Goal: Information Seeking & Learning: Learn about a topic

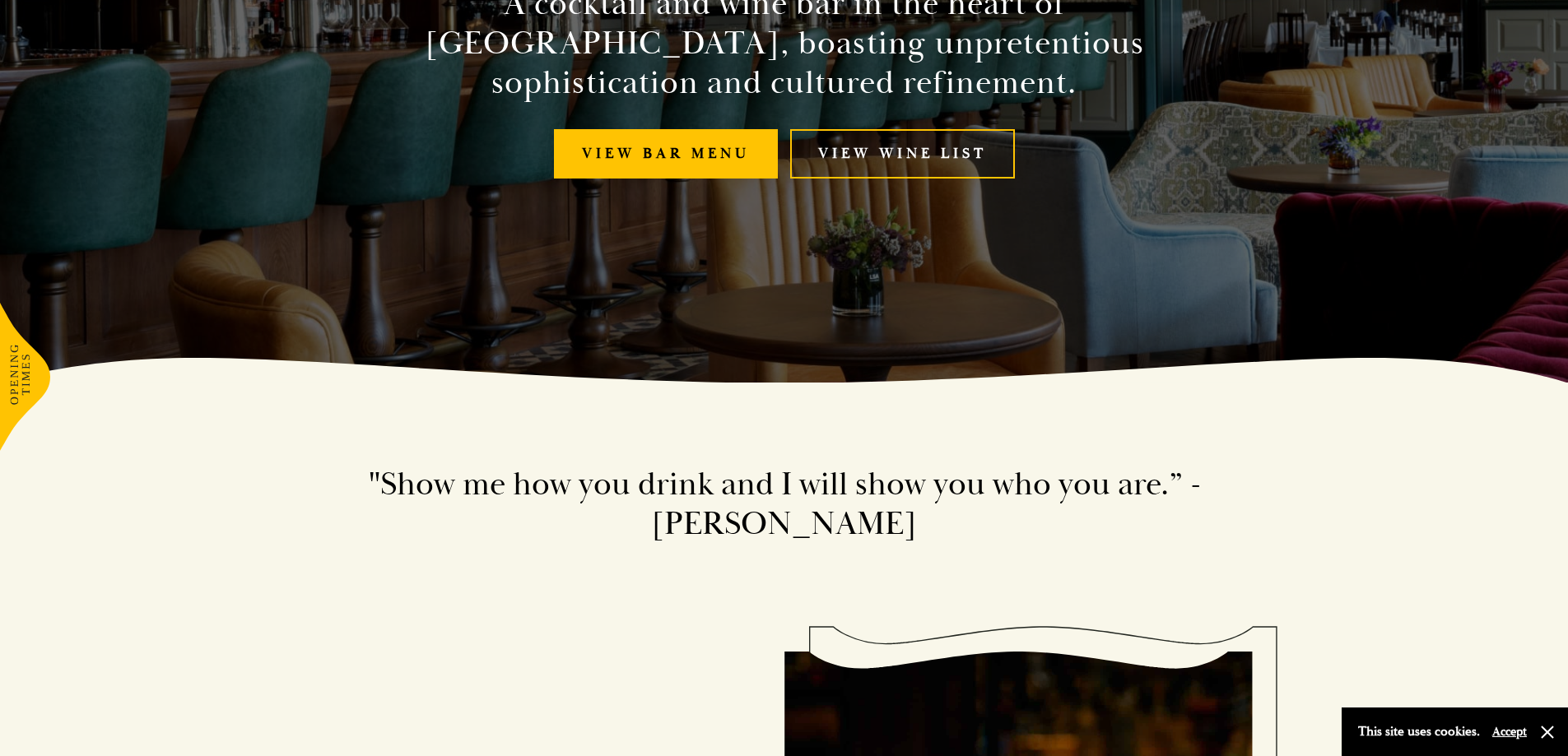
scroll to position [411, 0]
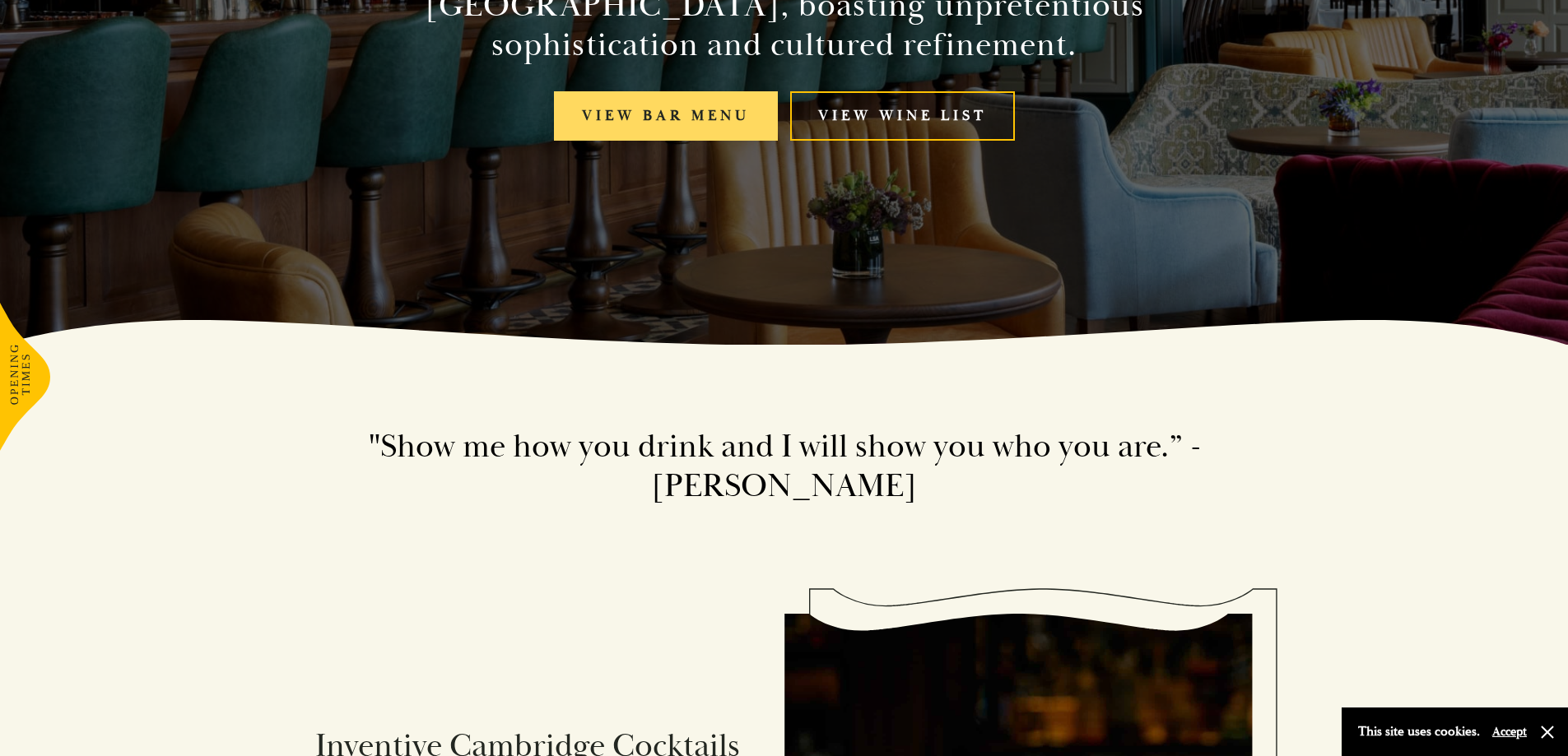
click at [603, 109] on link "View bar menu" at bounding box center [666, 116] width 224 height 50
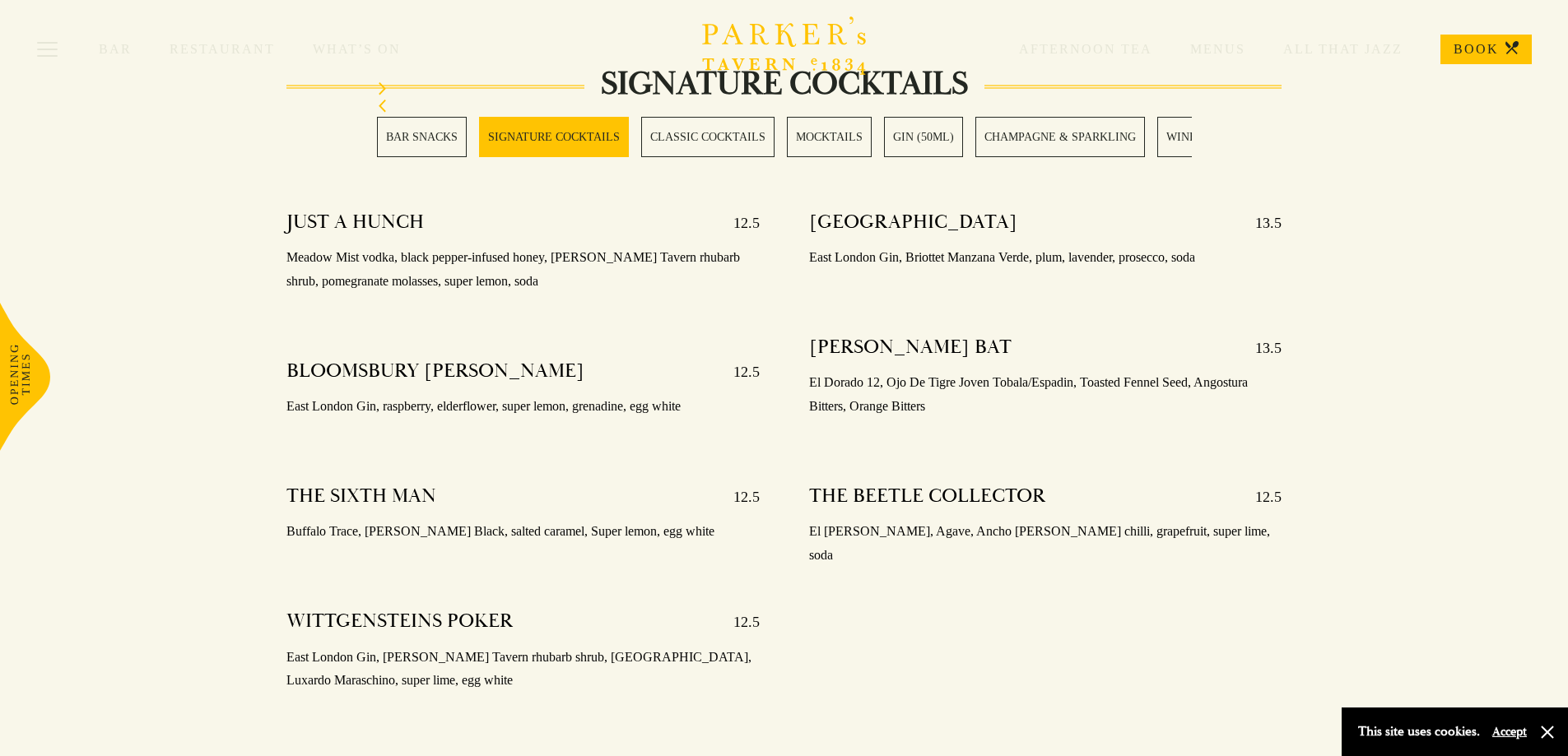
scroll to position [1645, 0]
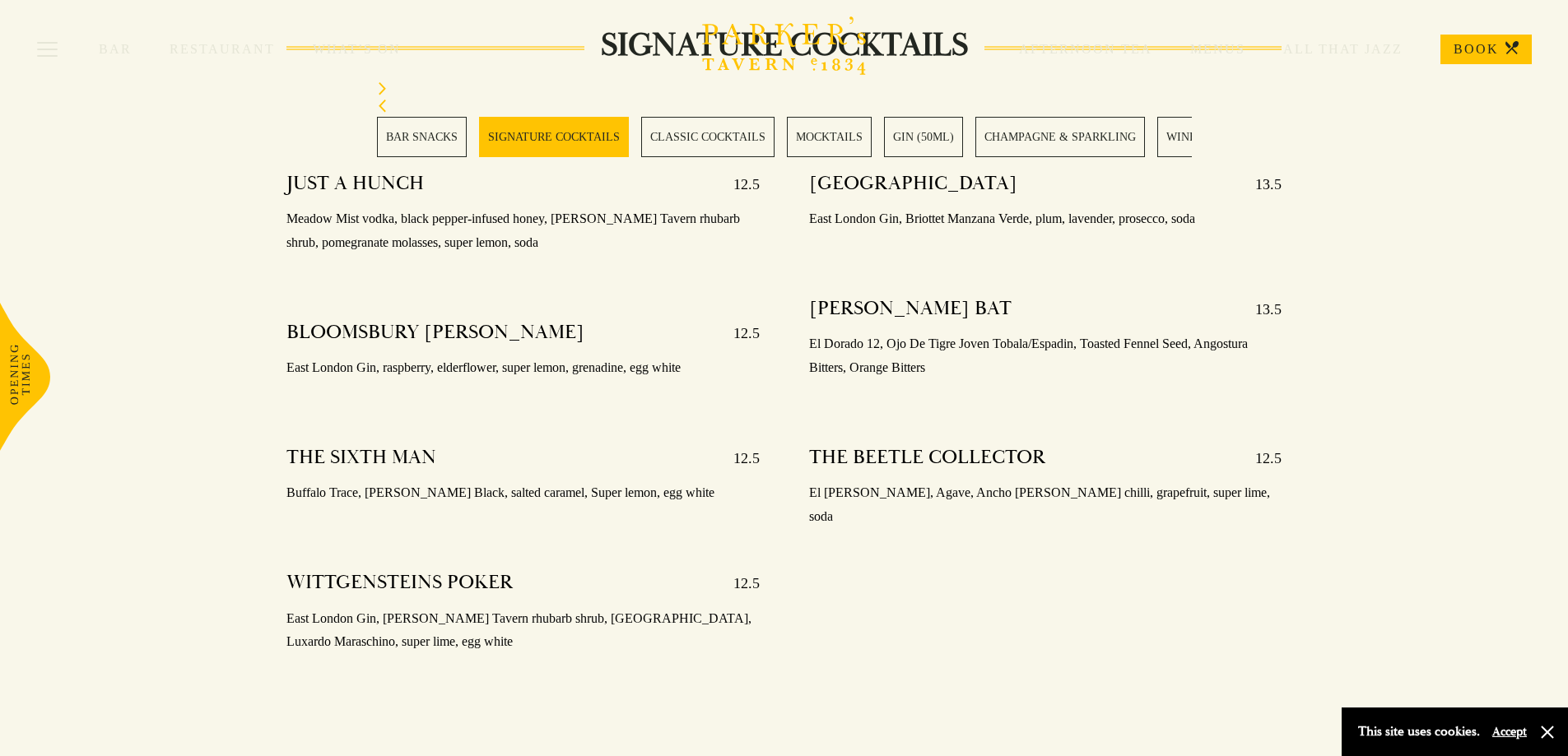
click at [1184, 138] on link "WINES" at bounding box center [1184, 137] width 55 height 41
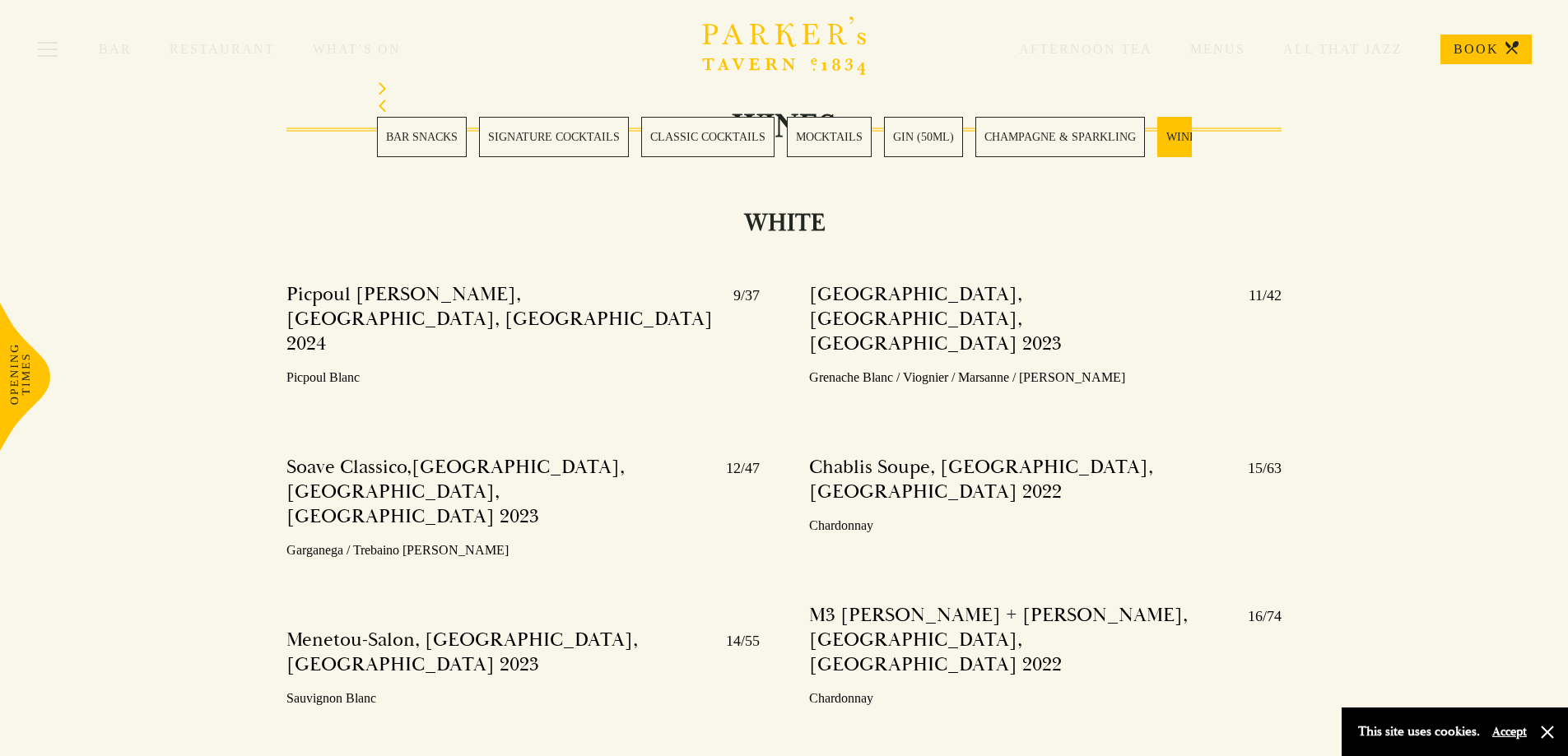
scroll to position [4410, 0]
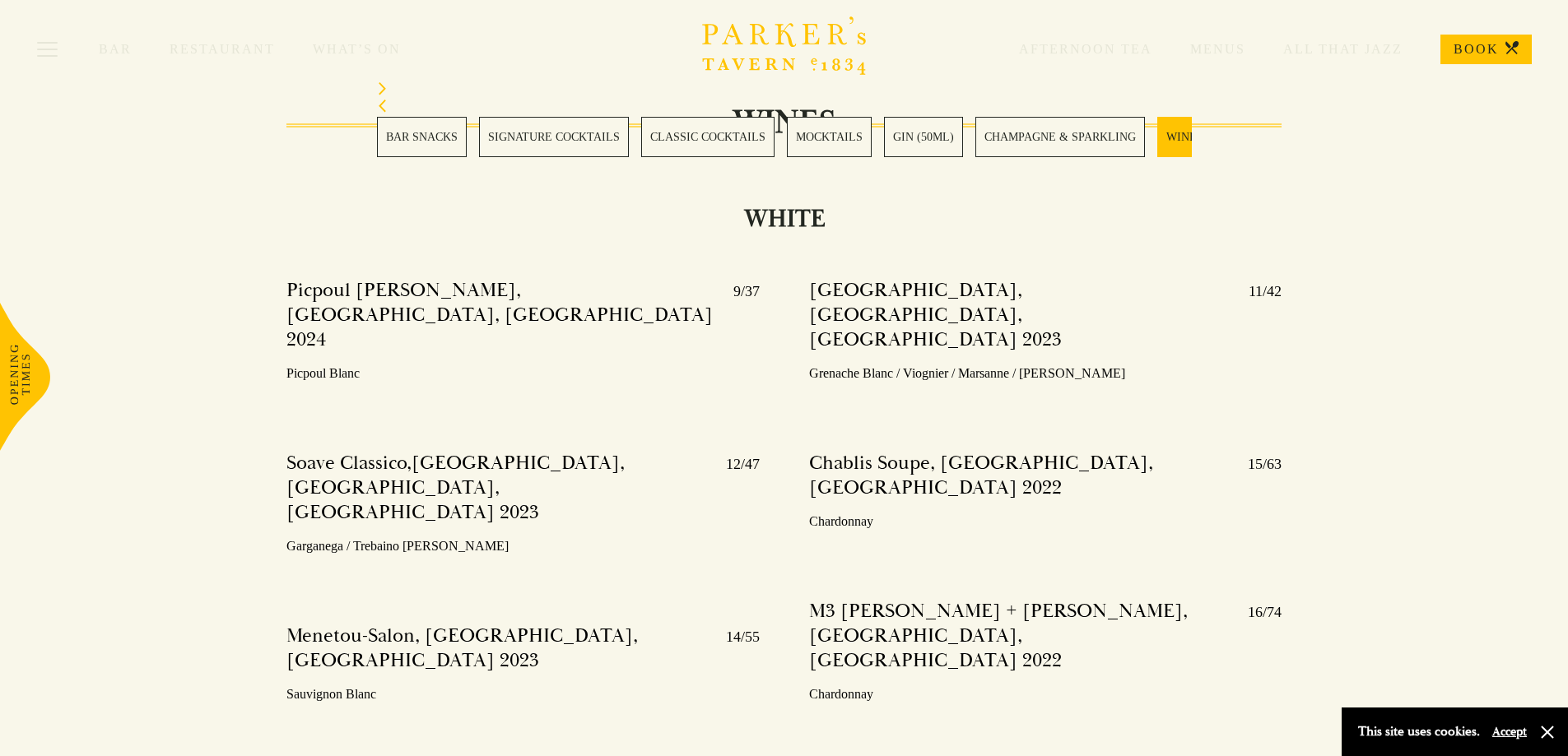
click at [1178, 139] on link "WINES" at bounding box center [1184, 137] width 55 height 41
click at [1094, 135] on link "CHAMPAGNE & SPARKLING" at bounding box center [1060, 137] width 169 height 41
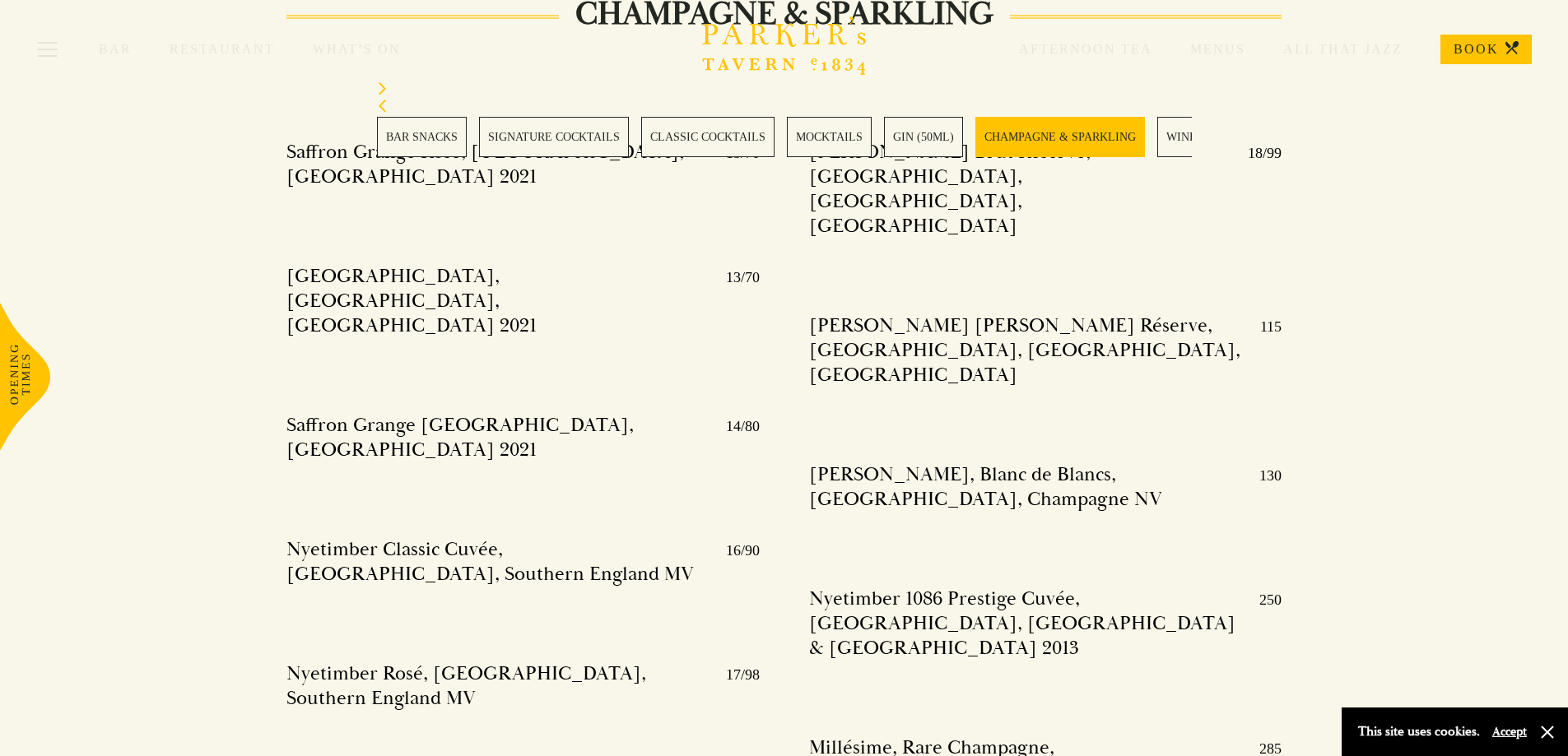
scroll to position [3593, 0]
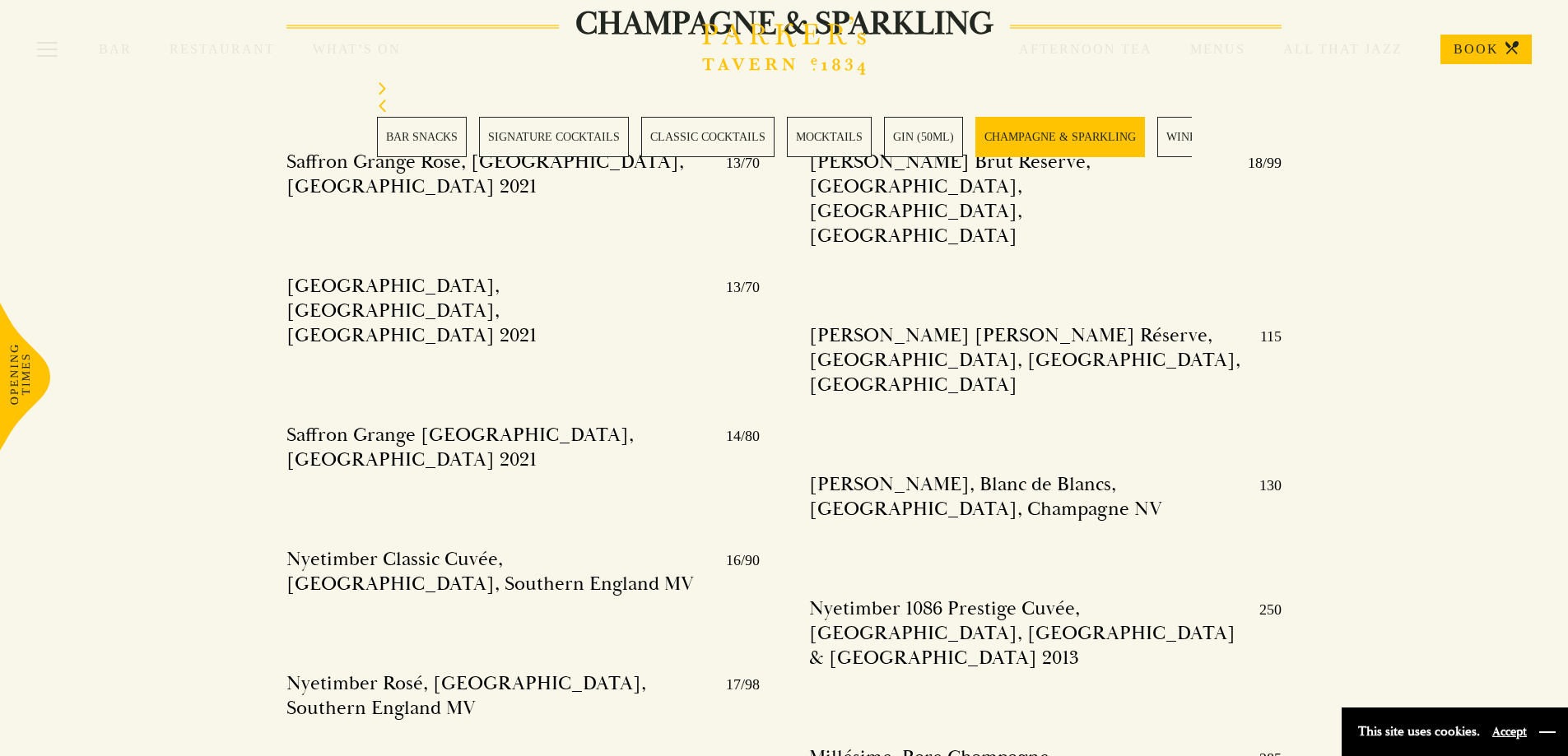
click at [1550, 732] on button "button" at bounding box center [1547, 732] width 17 height 17
